Goal: Task Accomplishment & Management: Use online tool/utility

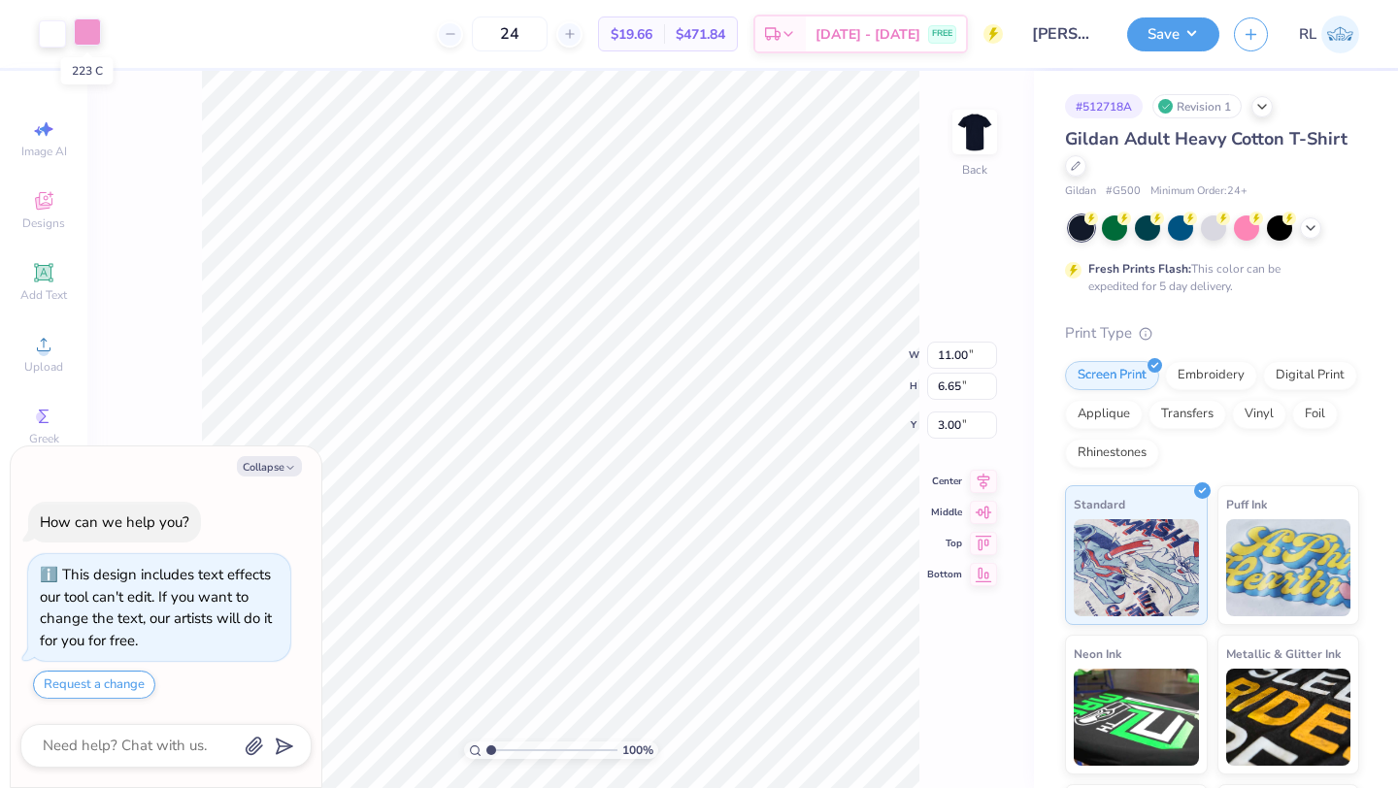
click at [90, 33] on div at bounding box center [87, 31] width 27 height 27
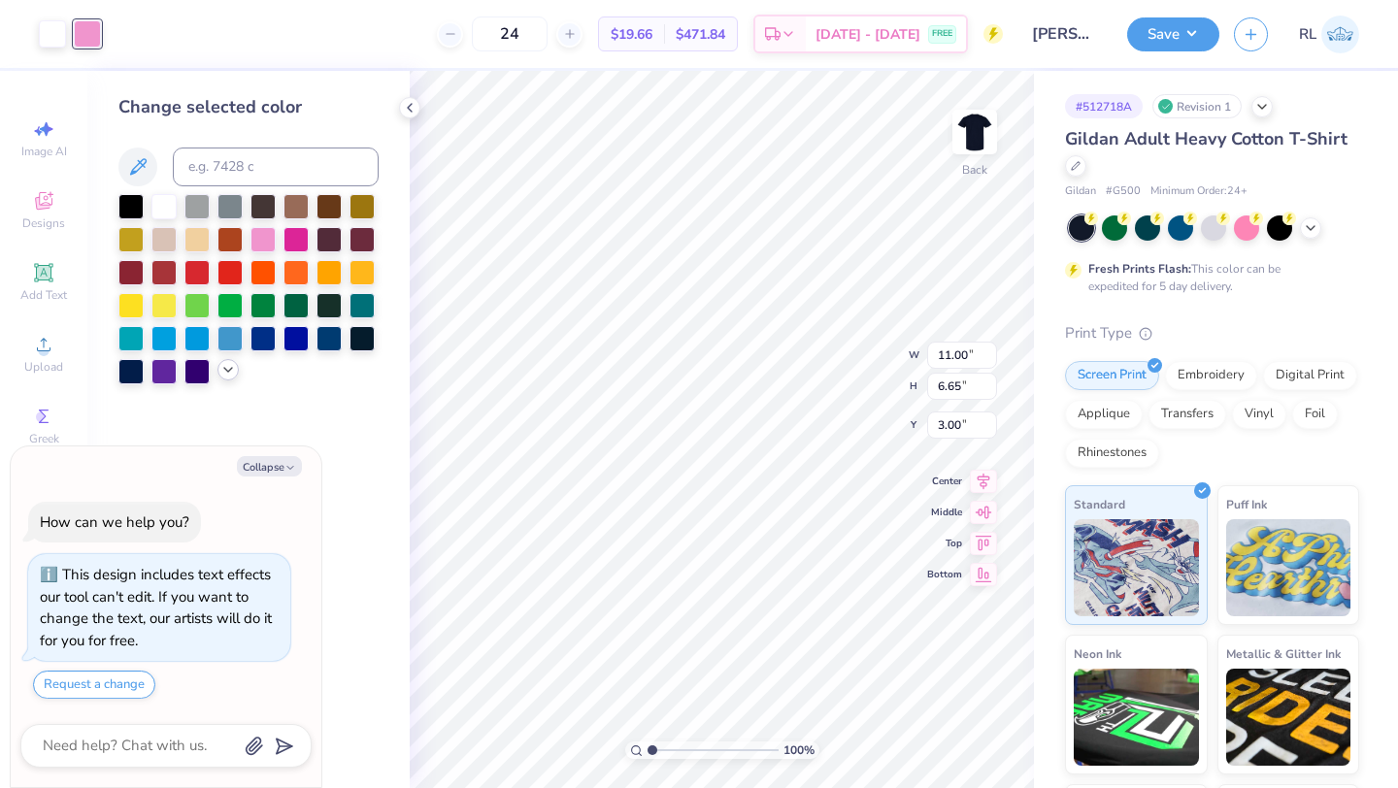
click at [234, 372] on icon at bounding box center [228, 370] width 16 height 16
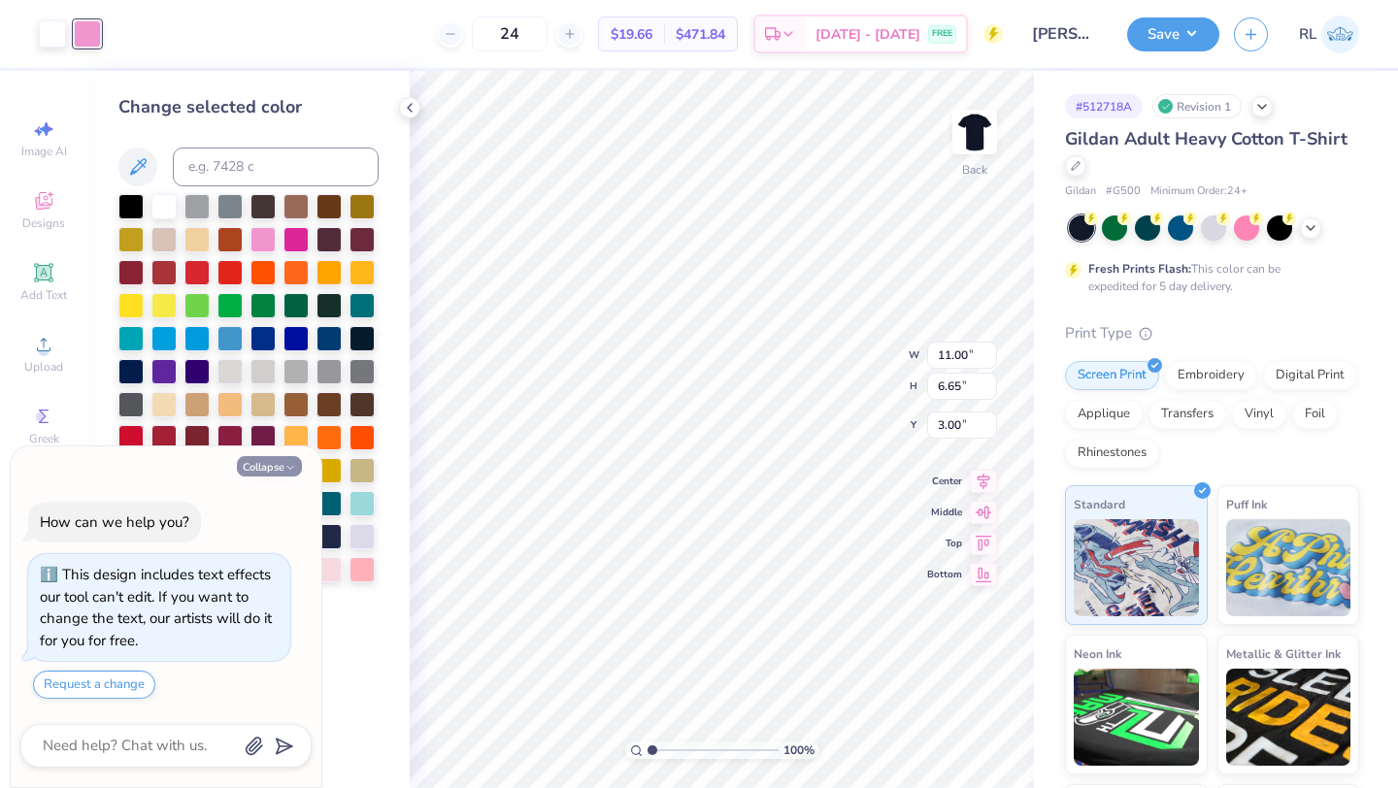
click at [286, 468] on icon "button" at bounding box center [290, 468] width 12 height 12
type textarea "x"
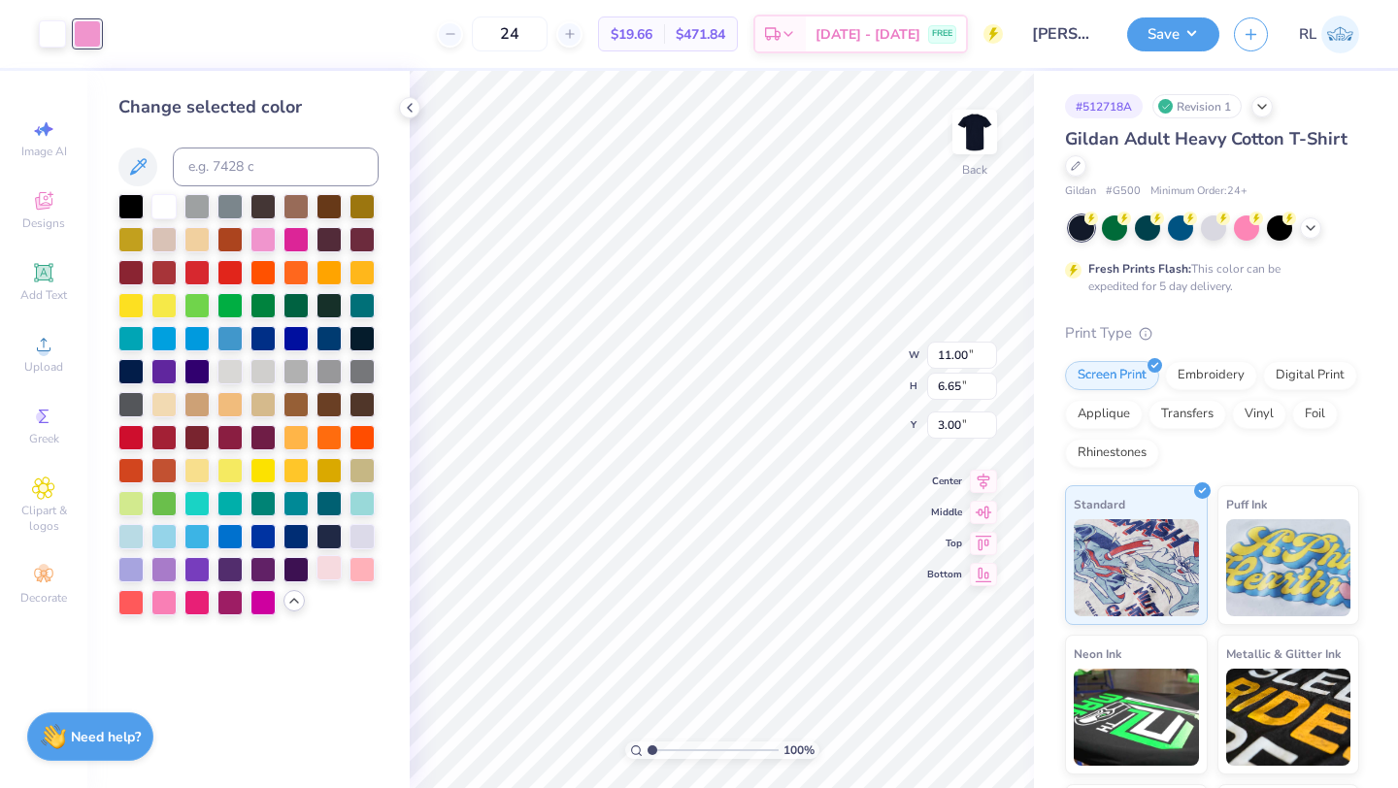
click at [324, 571] on div at bounding box center [328, 567] width 25 height 25
click at [352, 566] on div at bounding box center [361, 567] width 25 height 25
click at [334, 567] on div at bounding box center [328, 567] width 25 height 25
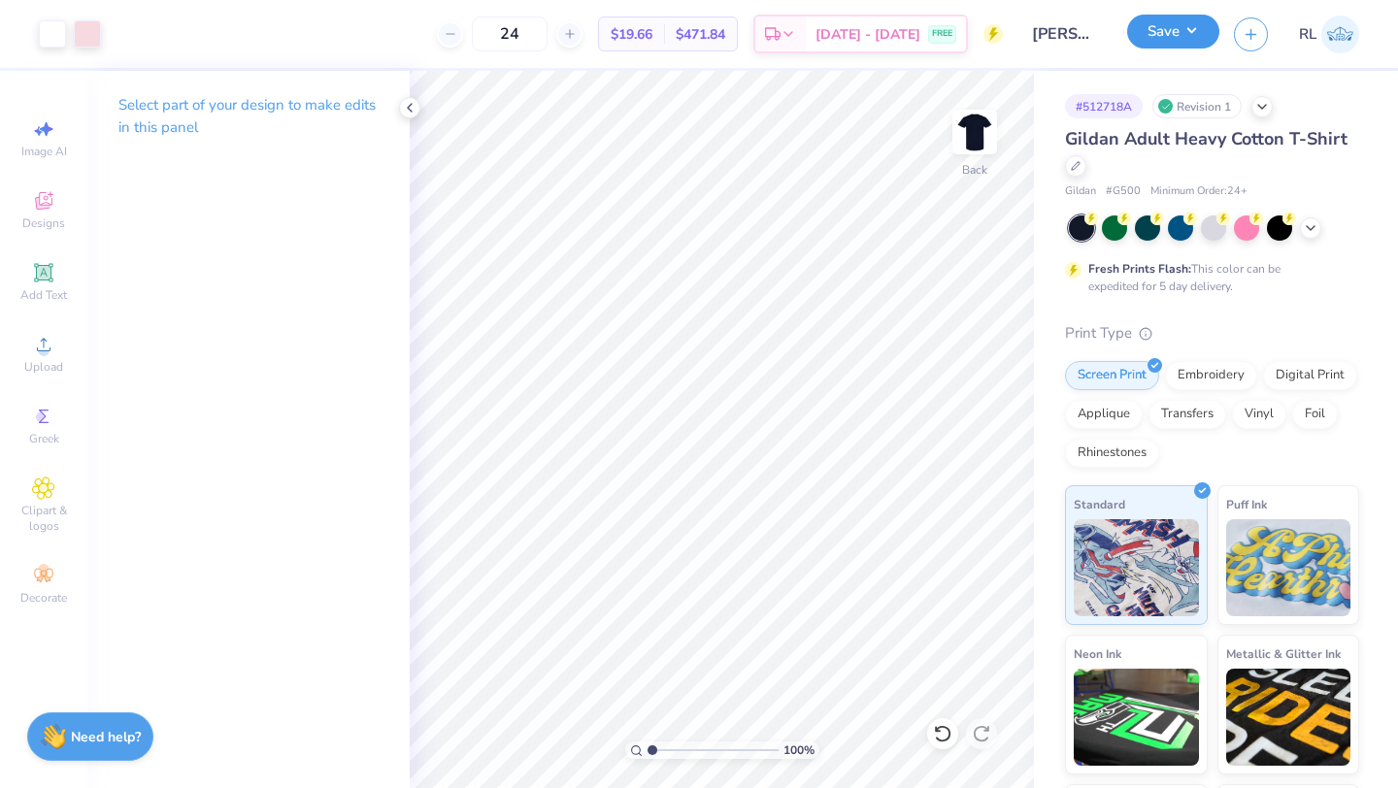
click at [1173, 47] on button "Save" at bounding box center [1173, 32] width 92 height 34
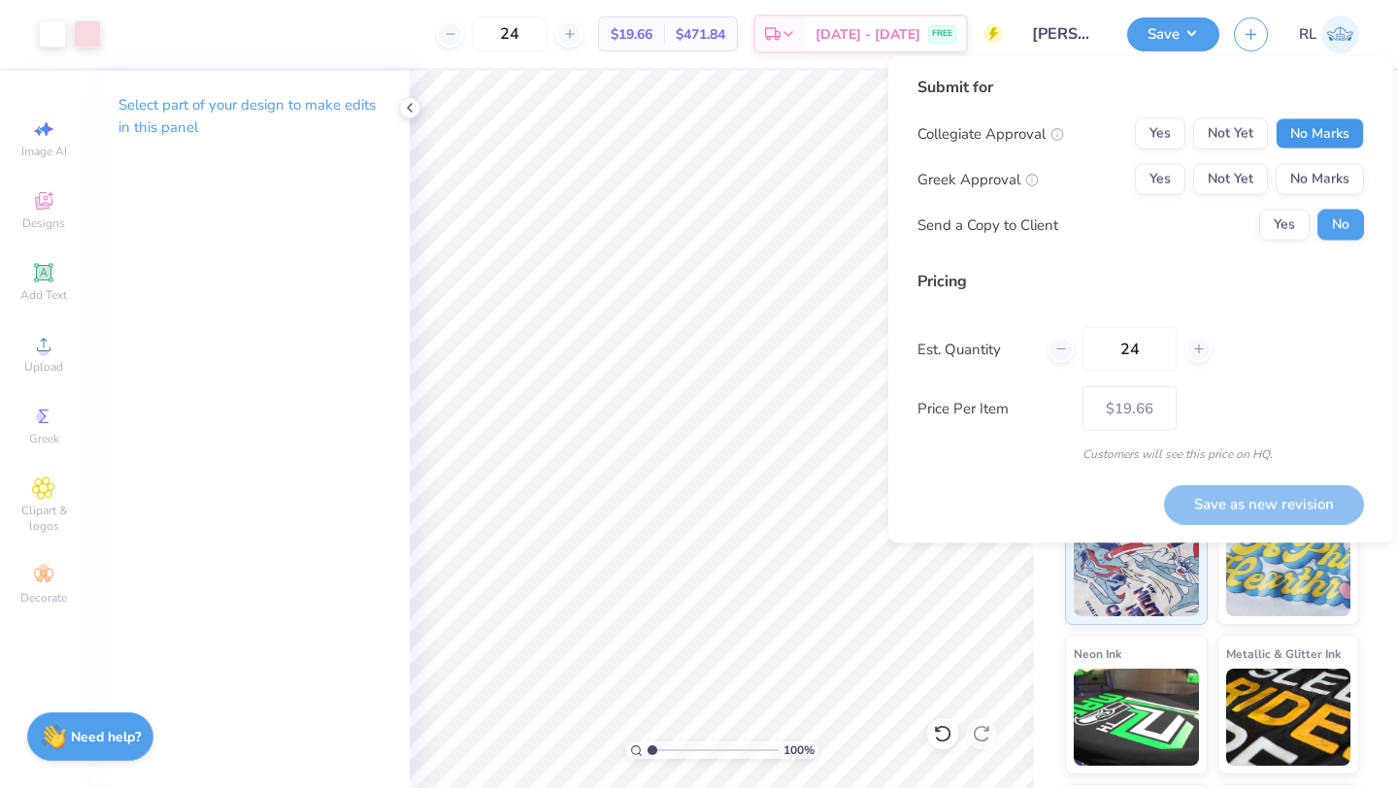
click at [1304, 136] on button "No Marks" at bounding box center [1320, 133] width 88 height 31
click at [1225, 180] on button "Not Yet" at bounding box center [1230, 179] width 75 height 31
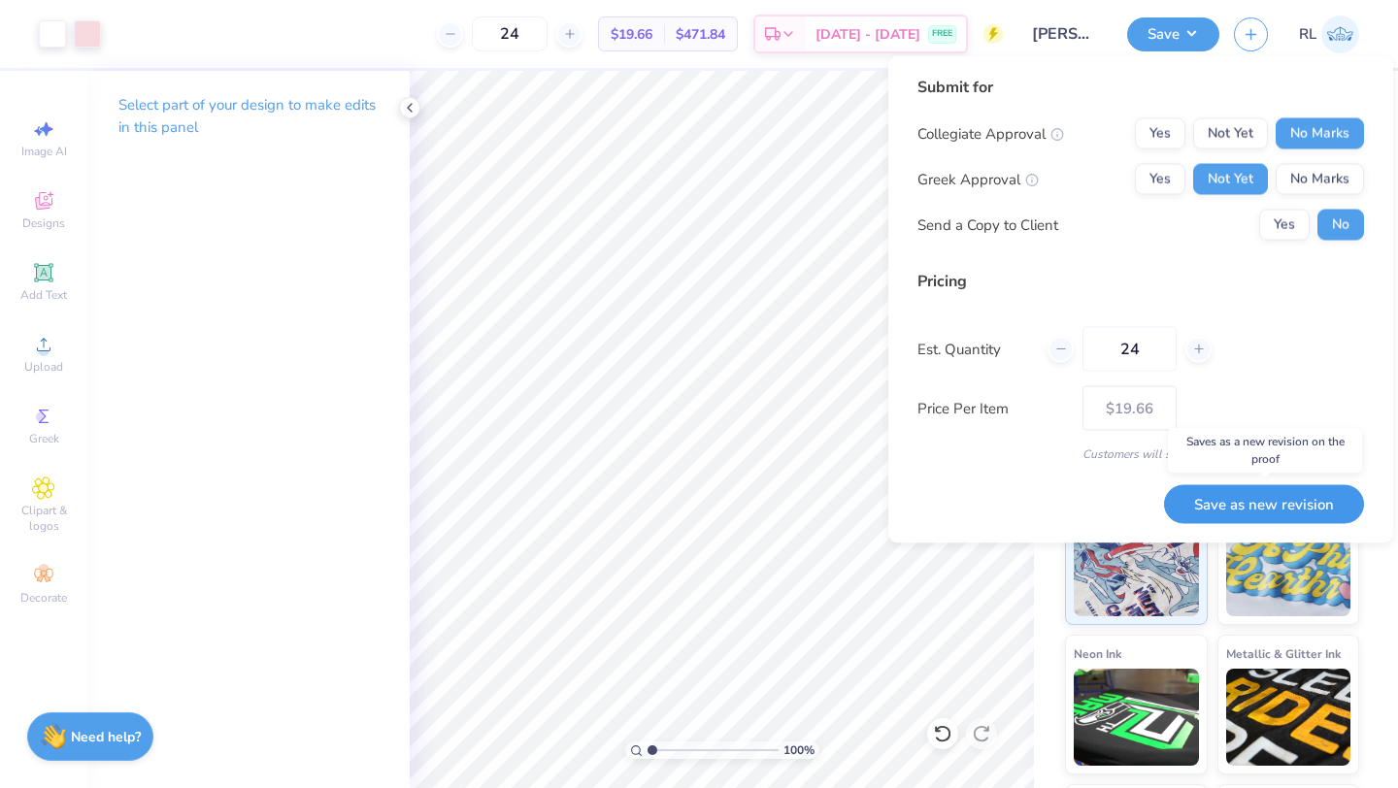
click at [1263, 496] on button "Save as new revision" at bounding box center [1264, 504] width 200 height 40
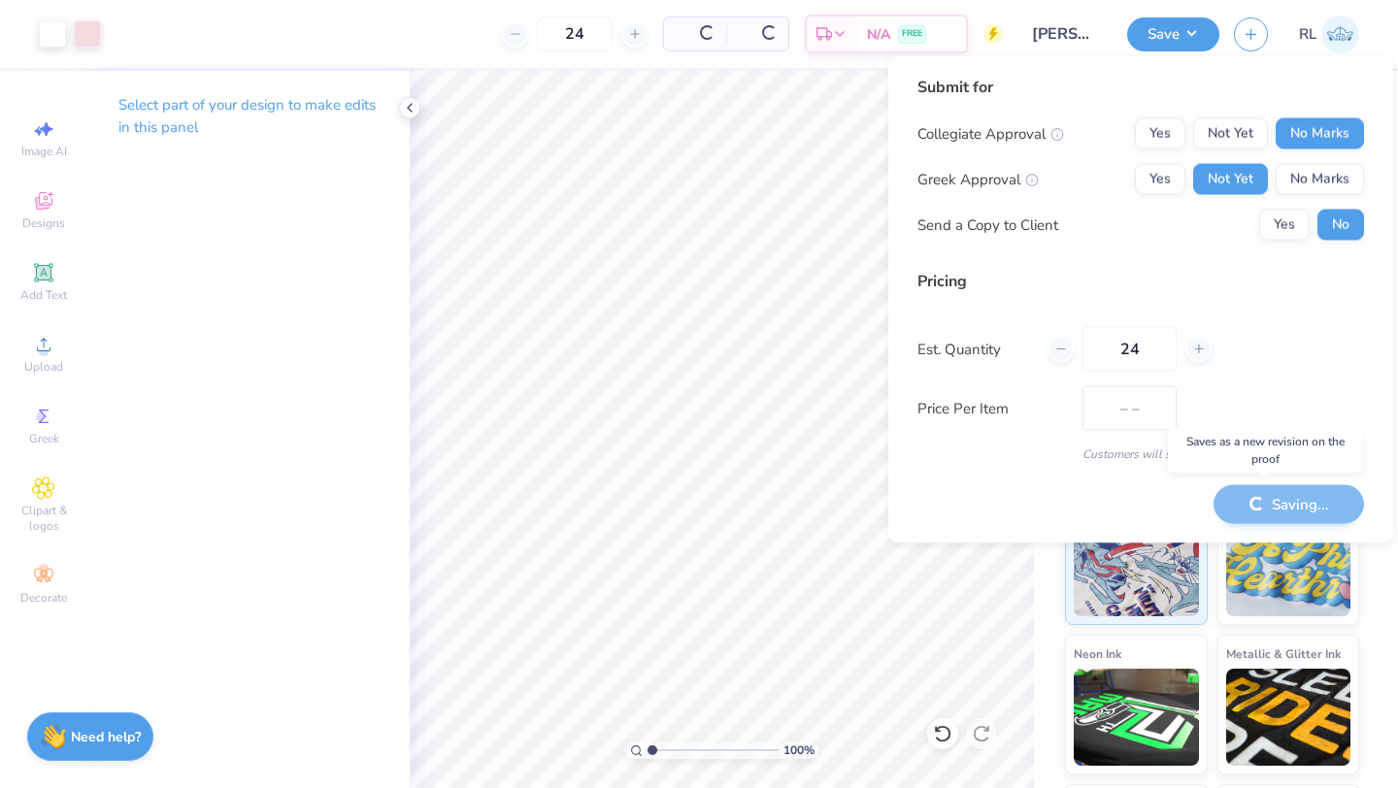
type input "$19.66"
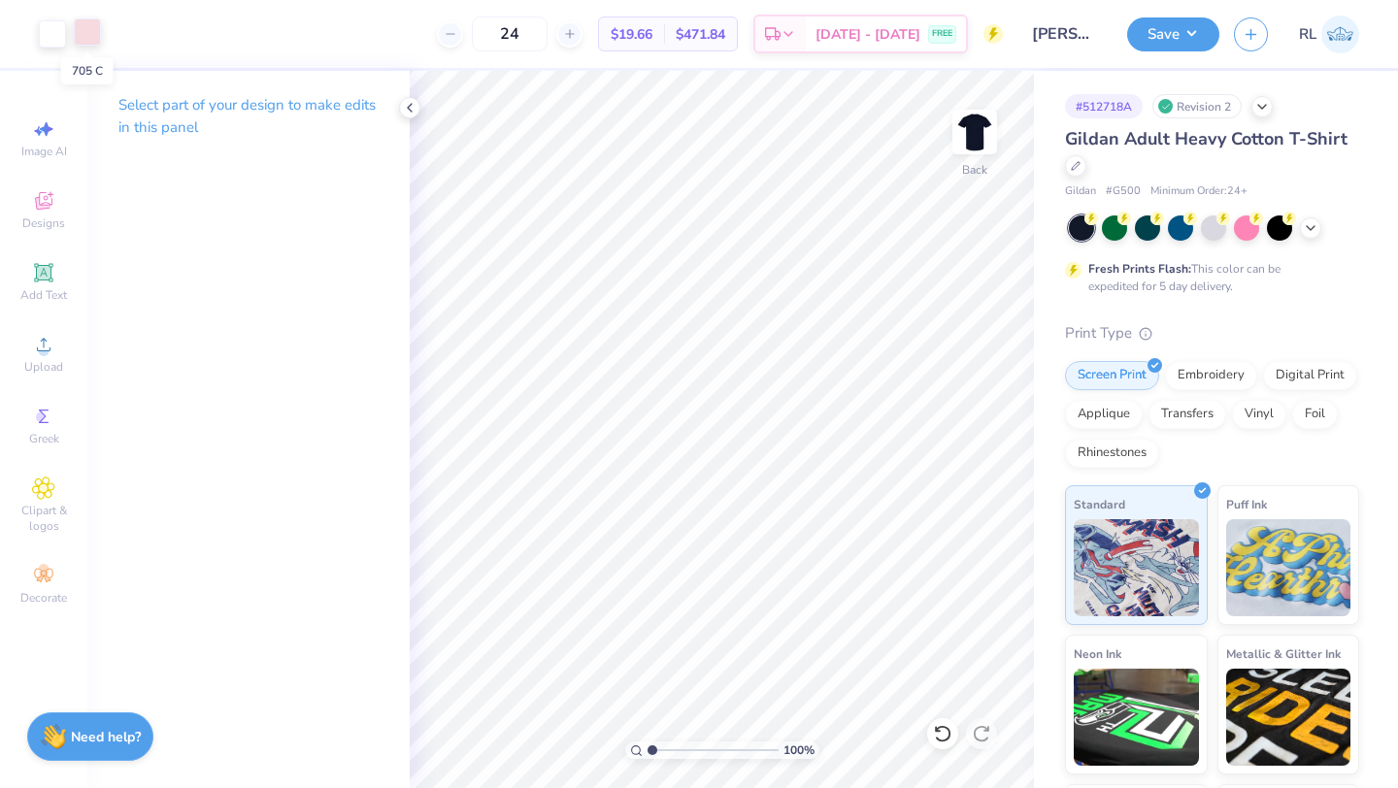
click at [99, 35] on div at bounding box center [87, 31] width 27 height 27
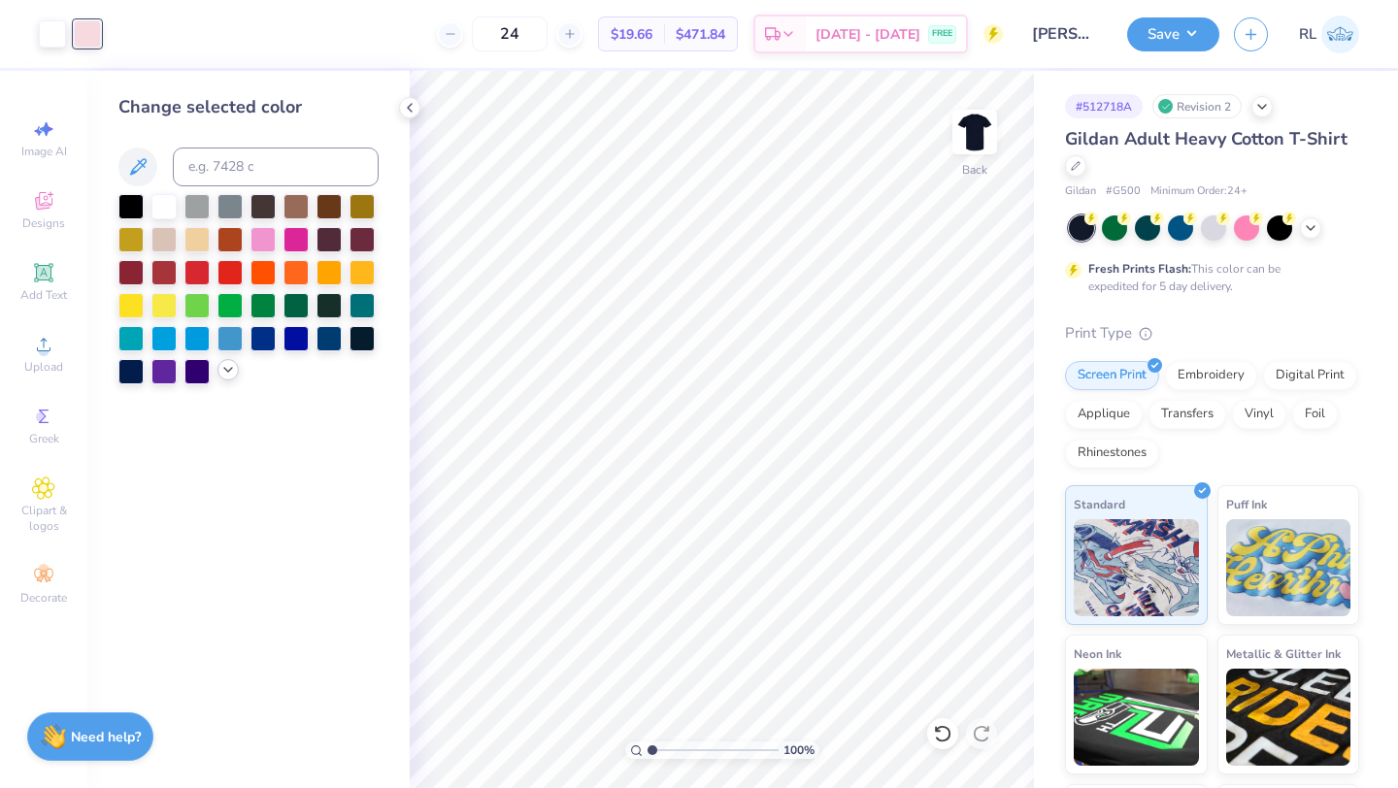
click at [222, 370] on icon at bounding box center [228, 370] width 16 height 16
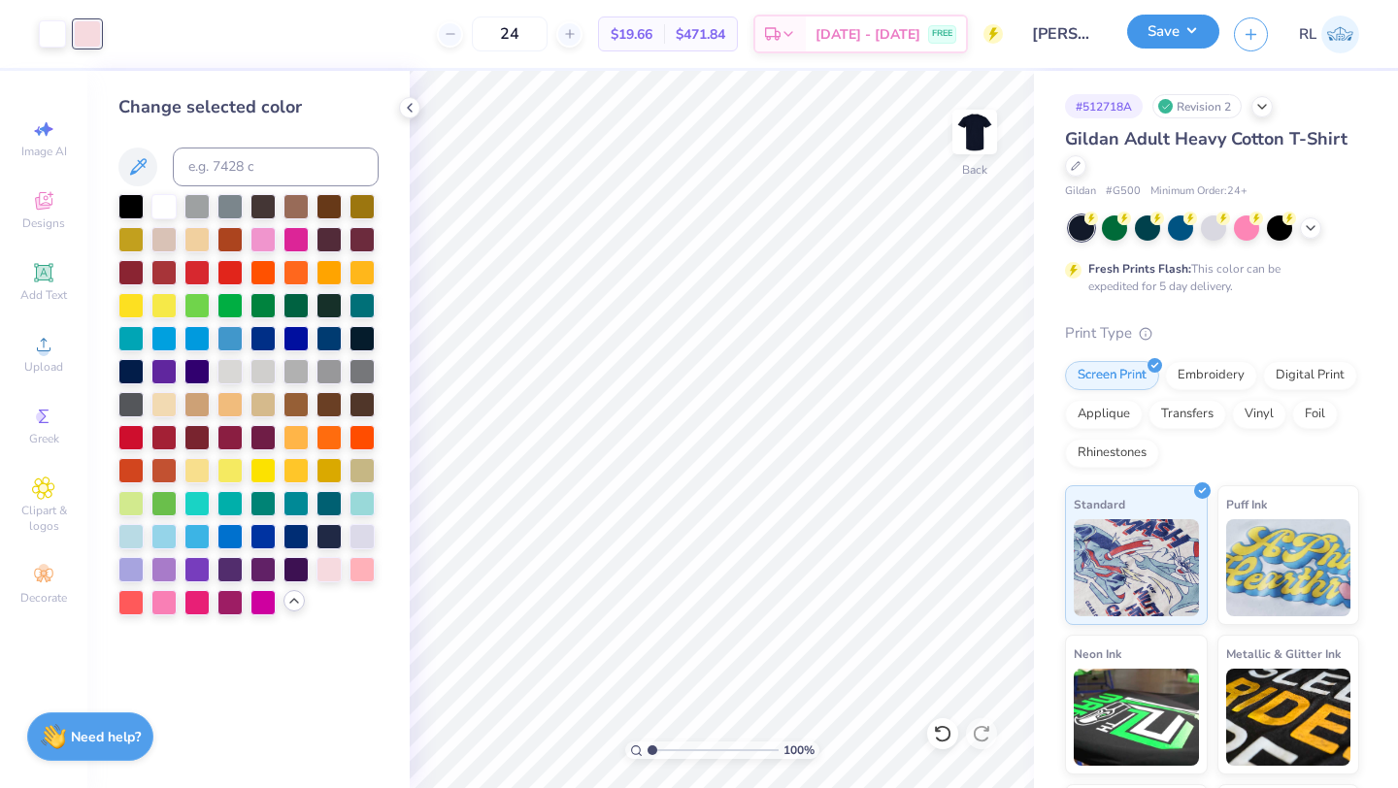
click at [1157, 31] on button "Save" at bounding box center [1173, 32] width 92 height 34
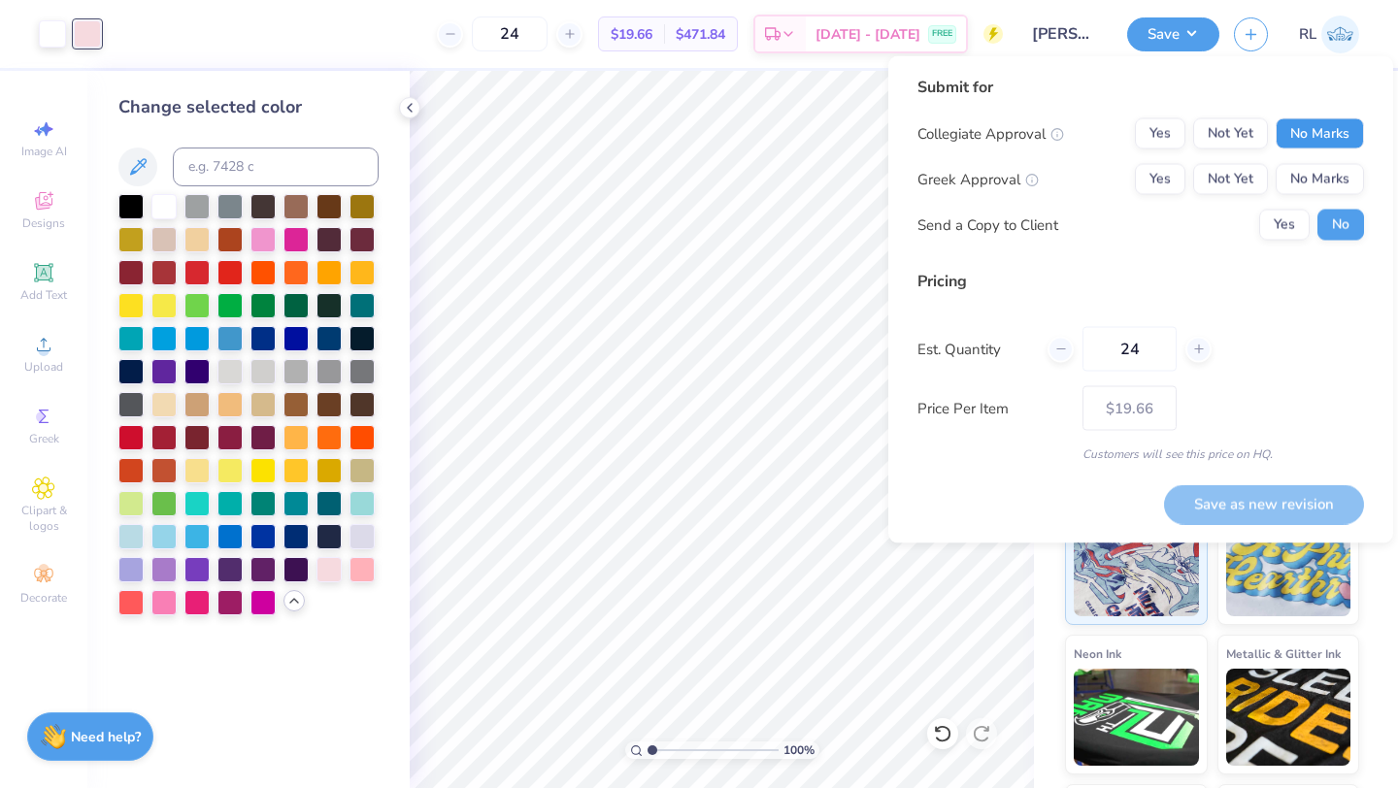
click at [1317, 118] on button "No Marks" at bounding box center [1320, 133] width 88 height 31
click at [1264, 157] on div "Collegiate Approval Yes Not Yet No Marks Greek Approval Yes Not Yet No Marks Se…" at bounding box center [1140, 179] width 447 height 122
click at [1260, 170] on button "Not Yet" at bounding box center [1230, 179] width 75 height 31
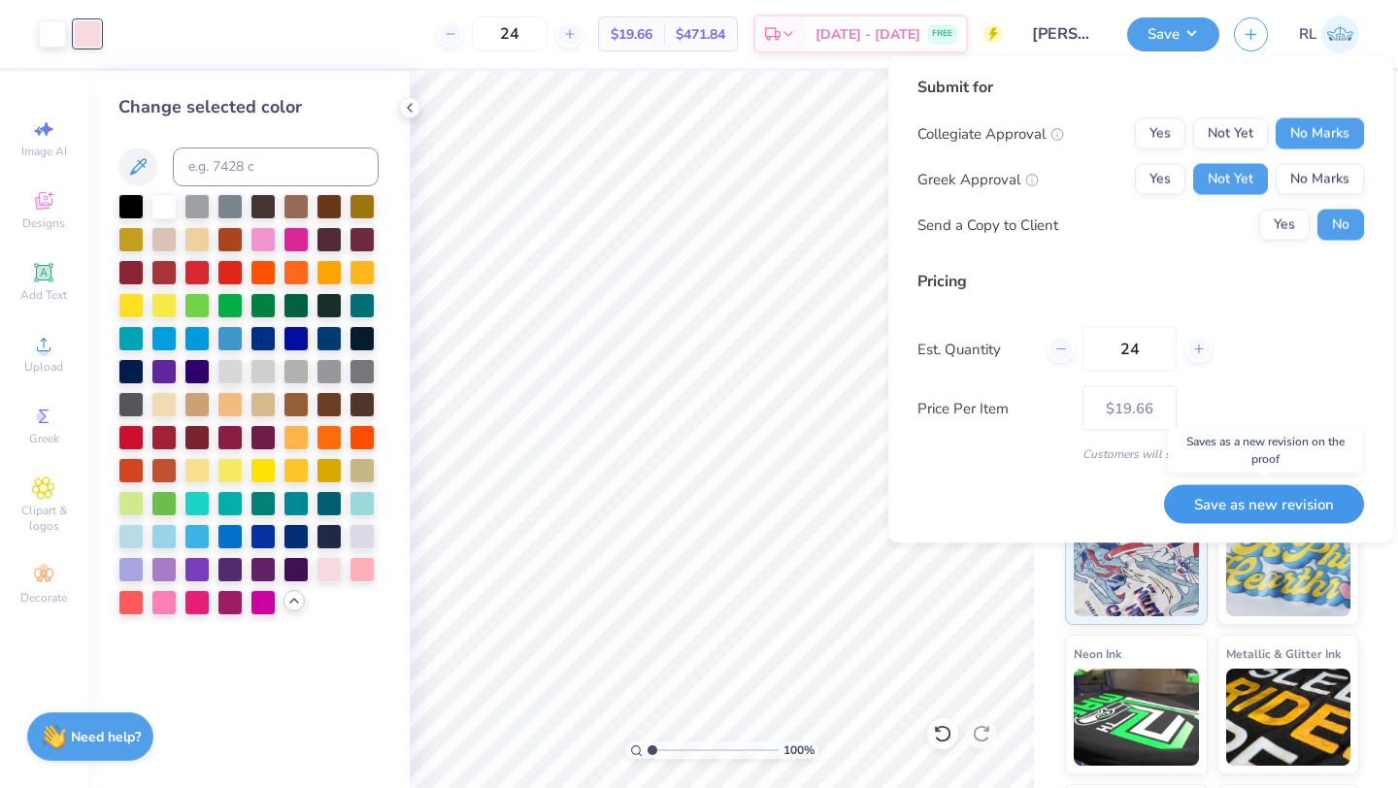
click at [1290, 507] on button "Save as new revision" at bounding box center [1264, 504] width 200 height 40
type input "$19.66"
